Goal: Find specific page/section: Find specific page/section

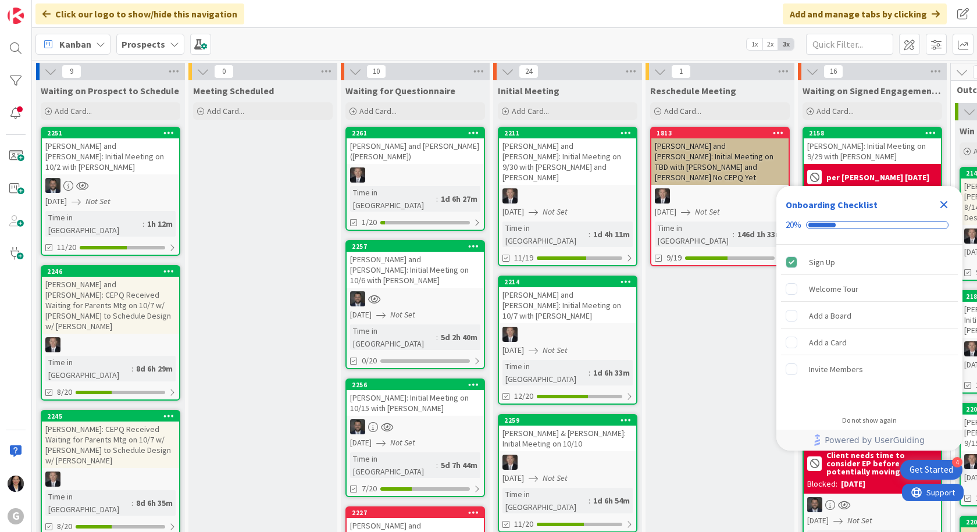
click at [140, 45] on b "Prospects" at bounding box center [144, 44] width 44 height 12
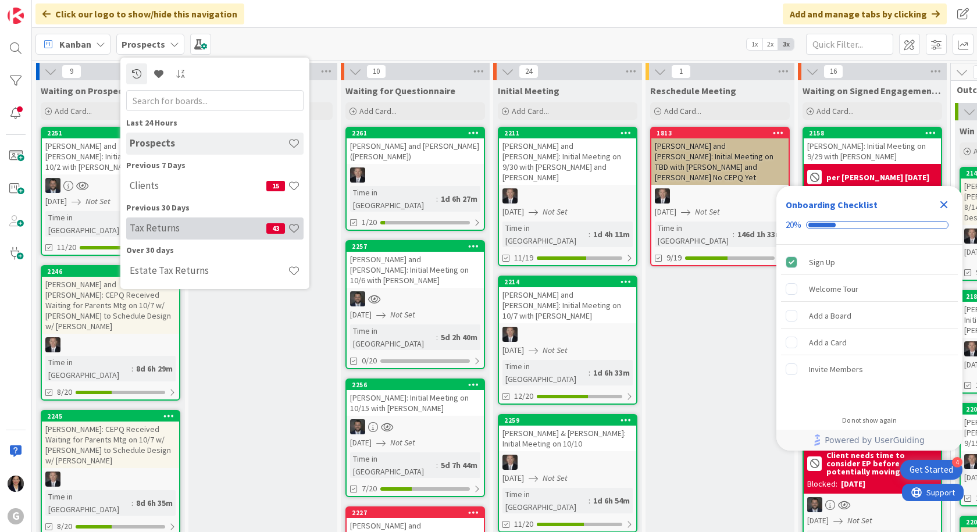
click at [138, 227] on h4 "Tax Returns" at bounding box center [198, 228] width 137 height 12
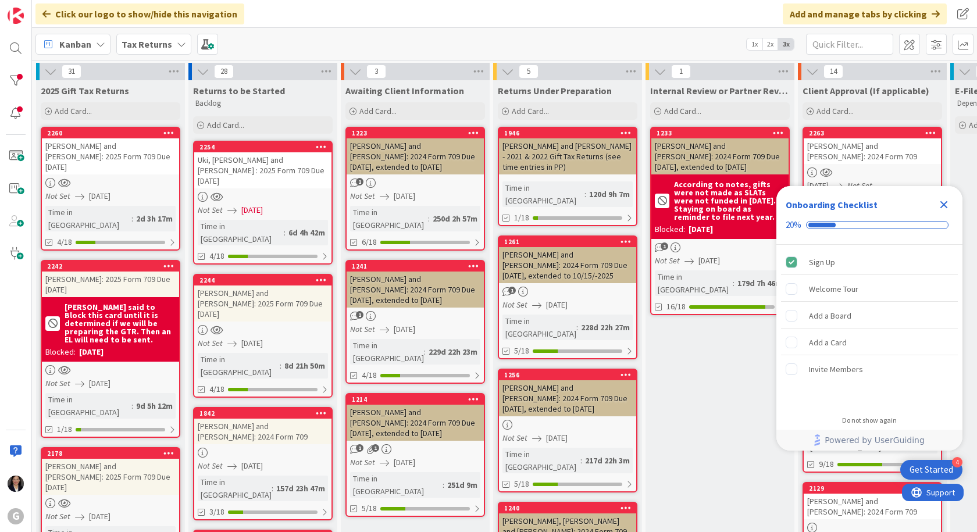
click at [945, 205] on icon "Close Checklist" at bounding box center [944, 205] width 8 height 8
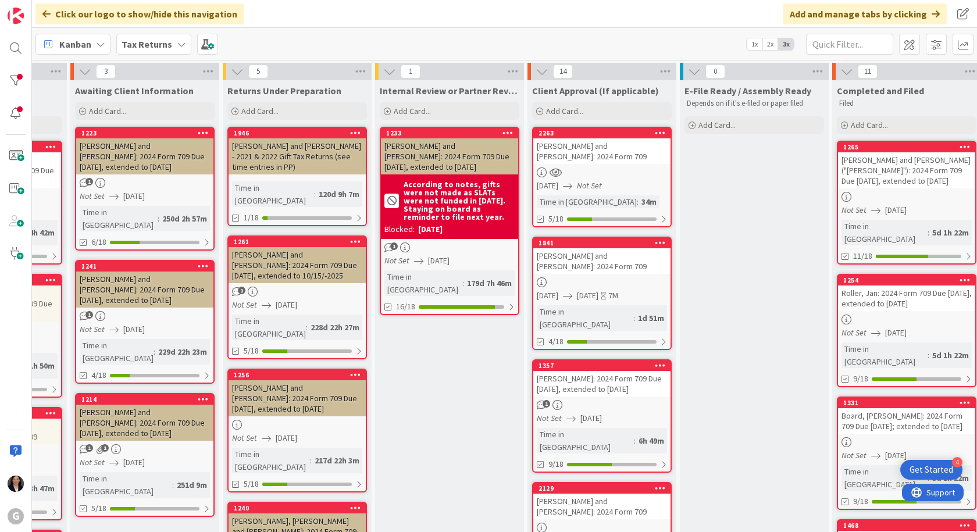
scroll to position [0, 274]
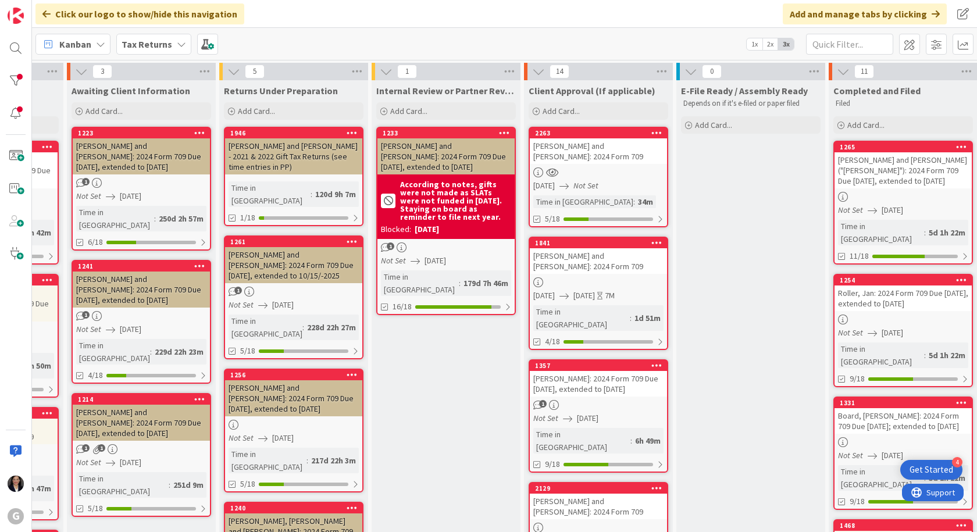
click at [573, 165] on div "2263 [PERSON_NAME] and [PERSON_NAME]: 2024 Form 709 [DATE] Not Set Time in [GEO…" at bounding box center [599, 177] width 140 height 101
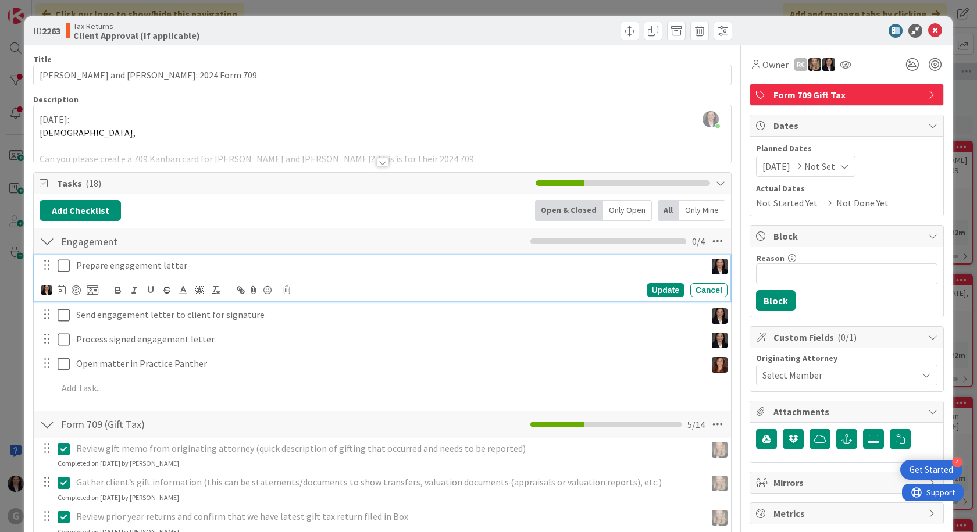
click at [67, 269] on icon at bounding box center [64, 266] width 12 height 14
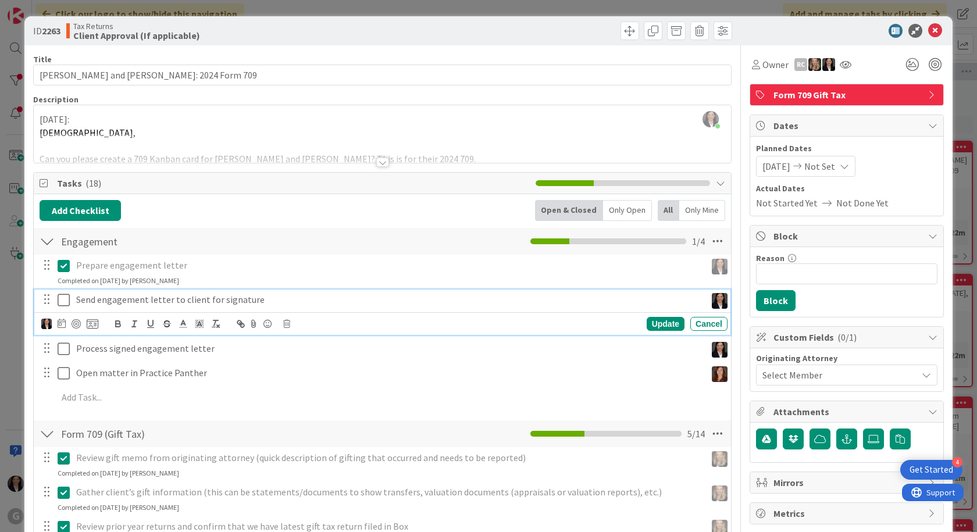
click at [69, 301] on icon at bounding box center [64, 300] width 12 height 14
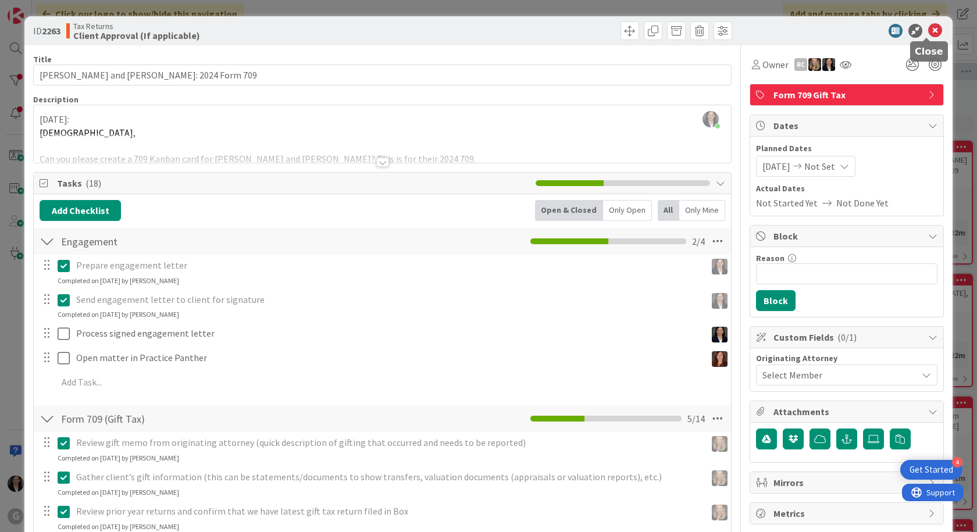
click at [928, 34] on icon at bounding box center [935, 31] width 14 height 14
